Goal: Transaction & Acquisition: Purchase product/service

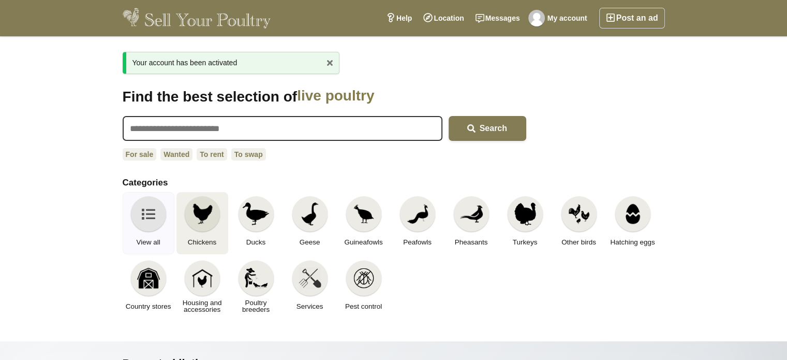
click at [202, 207] on img at bounding box center [202, 213] width 23 height 23
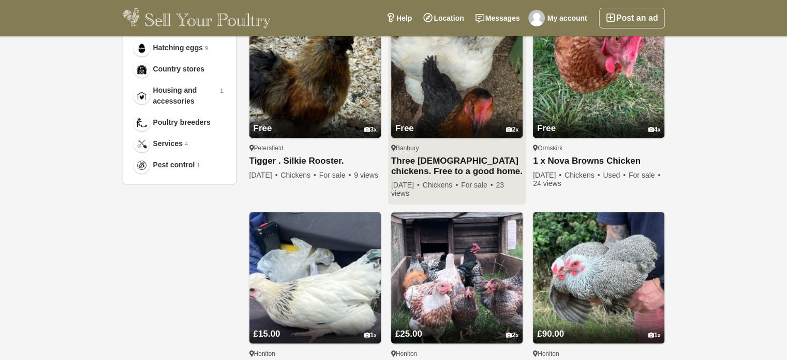
scroll to position [673, 0]
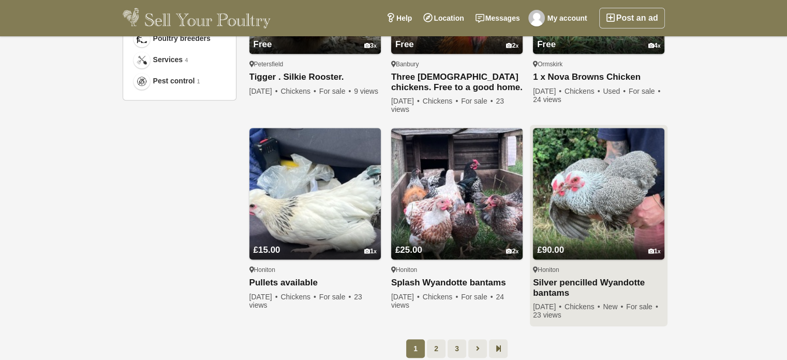
click at [589, 205] on img at bounding box center [598, 193] width 131 height 131
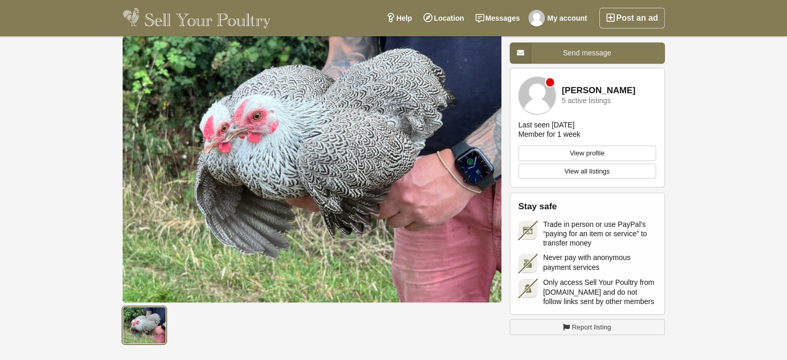
scroll to position [52, 0]
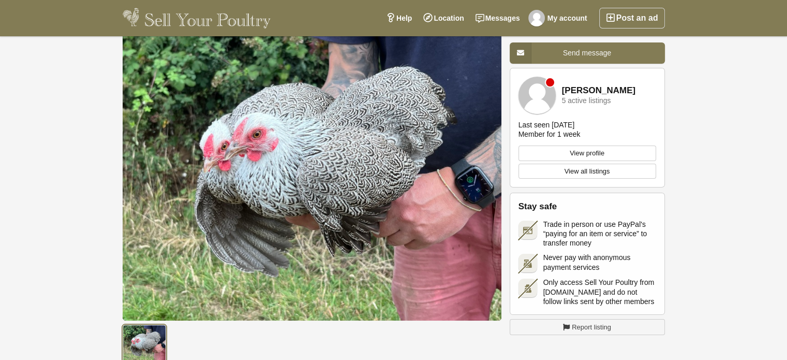
click at [592, 169] on link "View all listings" at bounding box center [587, 172] width 138 height 16
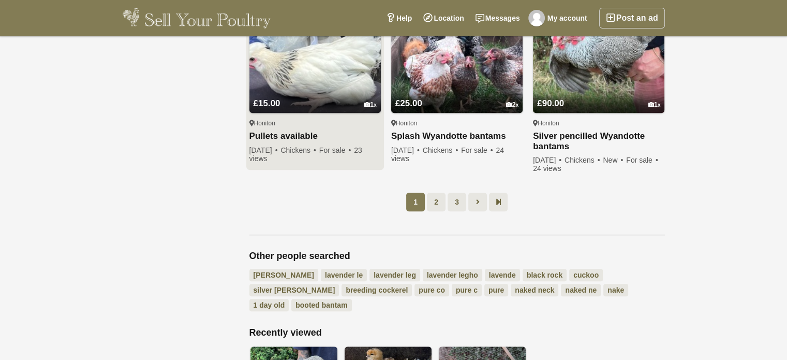
scroll to position [828, 0]
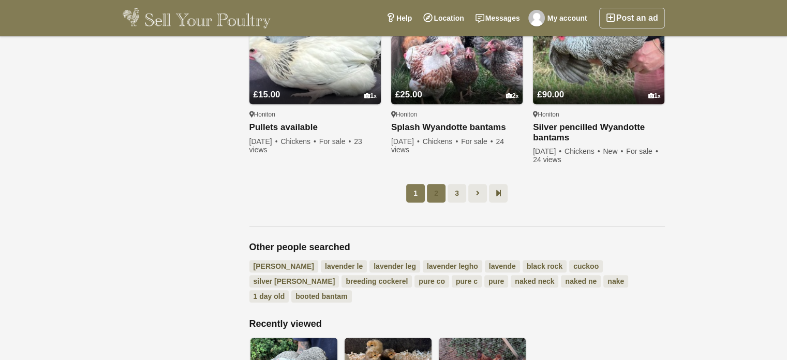
click at [434, 199] on link "2" at bounding box center [436, 193] width 19 height 19
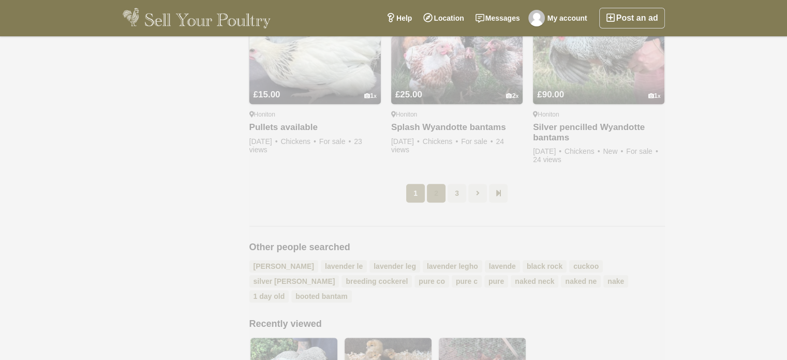
scroll to position [53, 0]
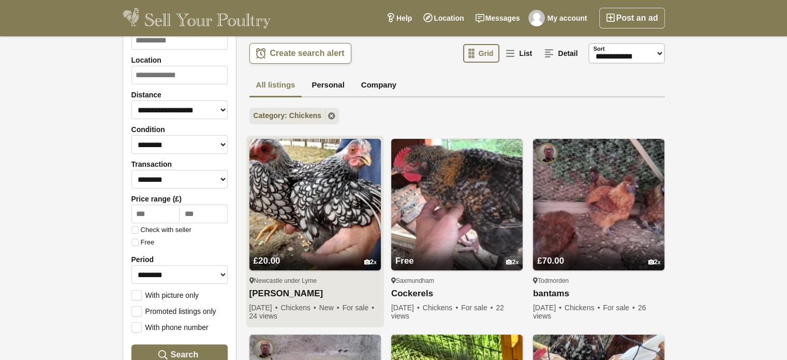
click at [315, 197] on img at bounding box center [314, 204] width 131 height 131
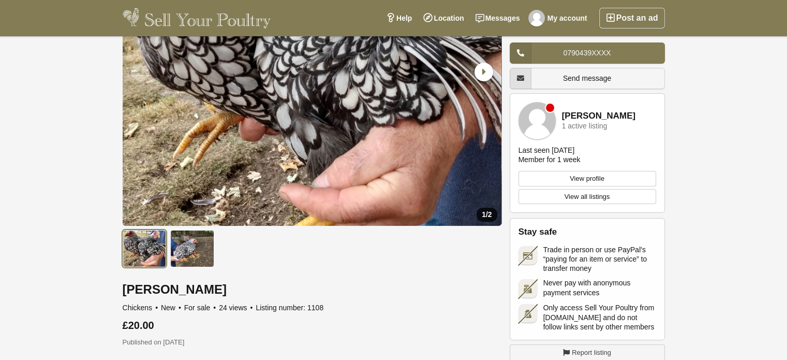
scroll to position [155, 0]
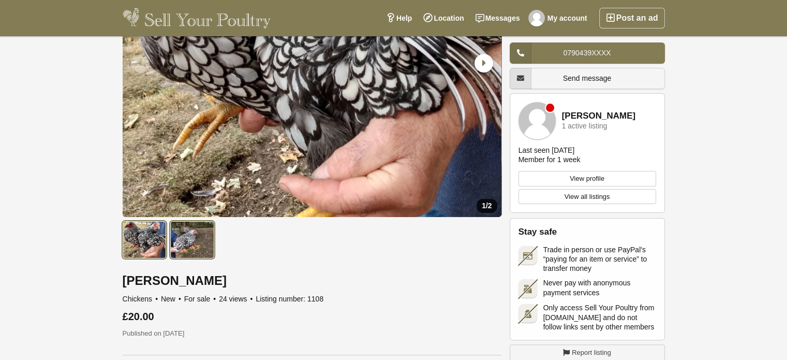
click at [186, 236] on img at bounding box center [192, 239] width 44 height 37
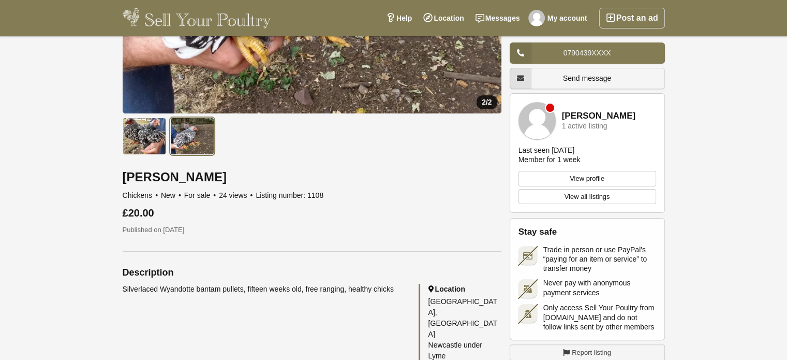
scroll to position [310, 0]
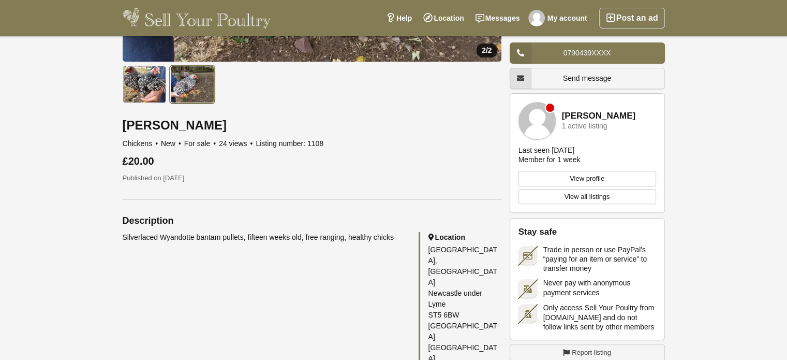
click at [593, 194] on link "View all listings" at bounding box center [587, 197] width 138 height 16
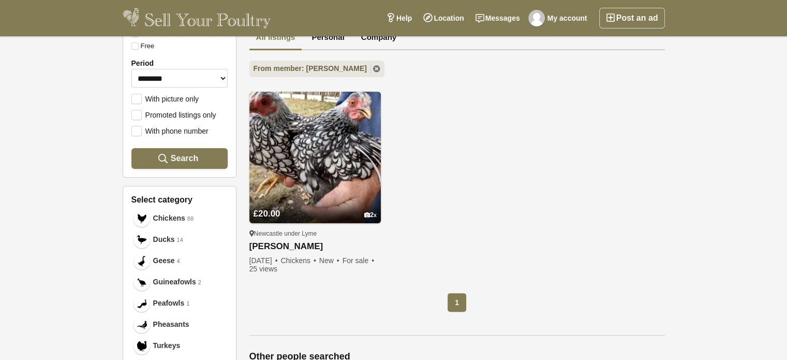
scroll to position [241, 0]
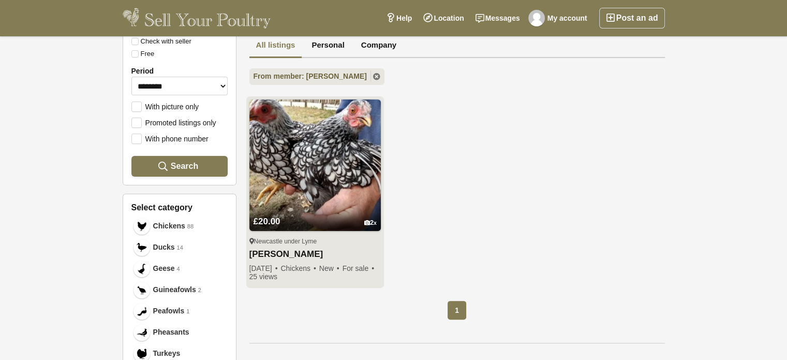
click at [317, 162] on img at bounding box center [314, 164] width 131 height 131
